Goal: Task Accomplishment & Management: Complete application form

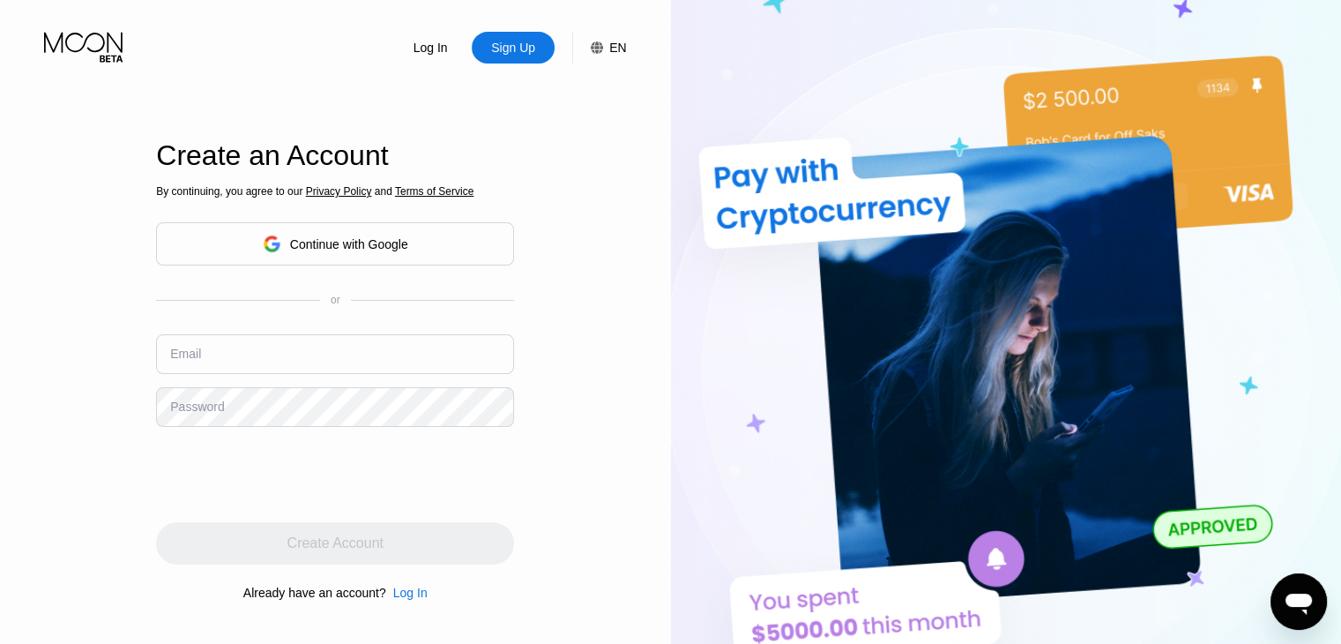
click at [300, 361] on input "text" at bounding box center [335, 354] width 358 height 40
click at [616, 103] on div "Log In Sign Up EN Language Select an item Save Create an Account By continuing,…" at bounding box center [335, 354] width 671 height 708
click at [657, 85] on div "Log In Sign Up EN Language Select an item Save Create an Account By continuing,…" at bounding box center [335, 354] width 671 height 708
drag, startPoint x: 673, startPoint y: 142, endPoint x: 662, endPoint y: 122, distance: 22.9
click at [673, 142] on img at bounding box center [1006, 354] width 671 height 708
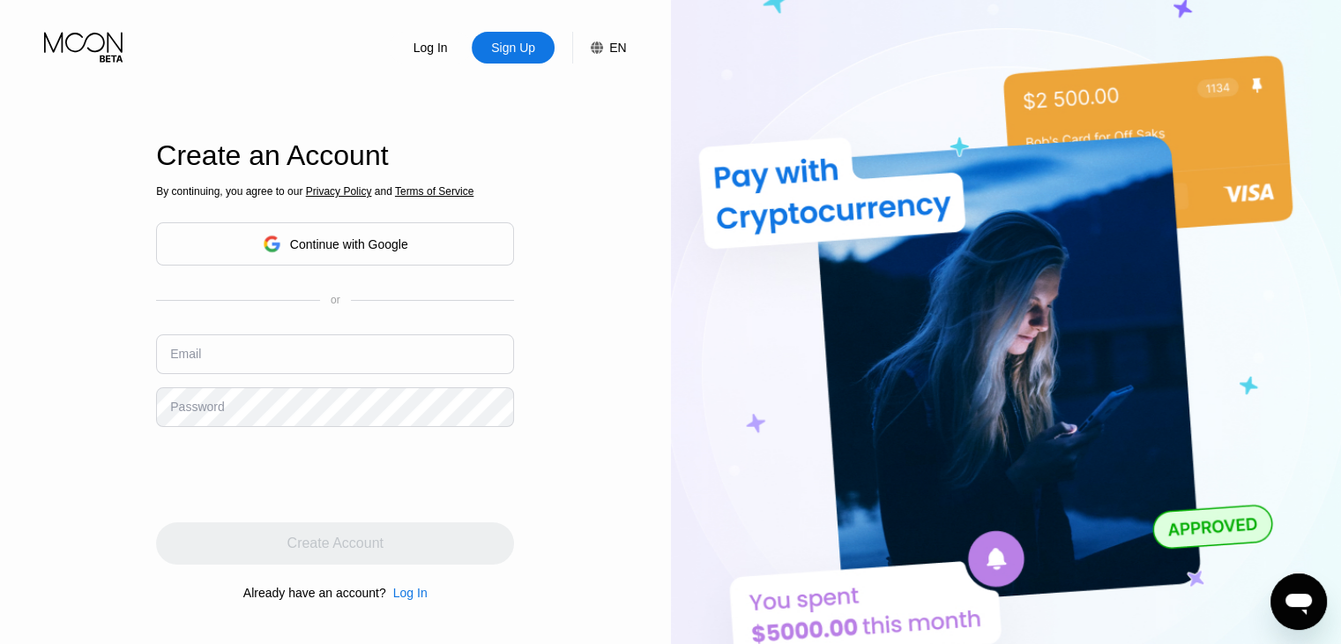
click at [456, 474] on div at bounding box center [335, 474] width 358 height 69
